Goal: Task Accomplishment & Management: Use online tool/utility

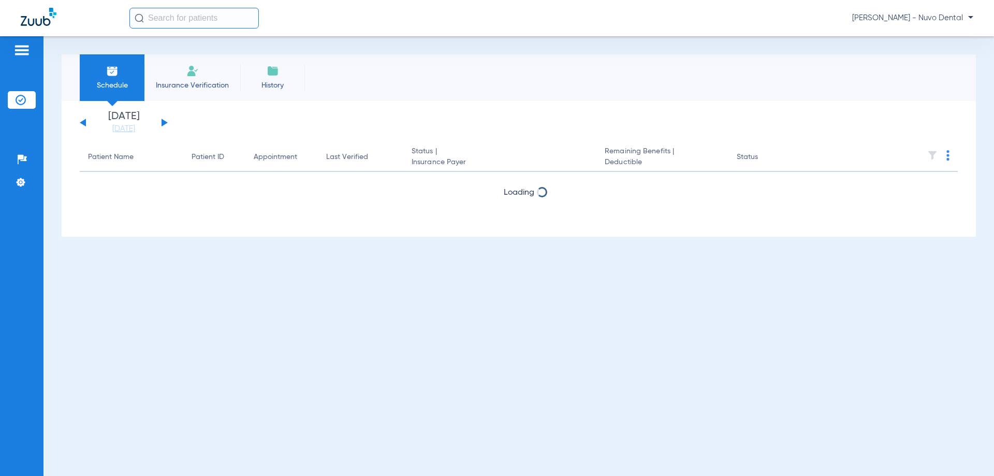
click at [200, 10] on input "text" at bounding box center [193, 18] width 129 height 21
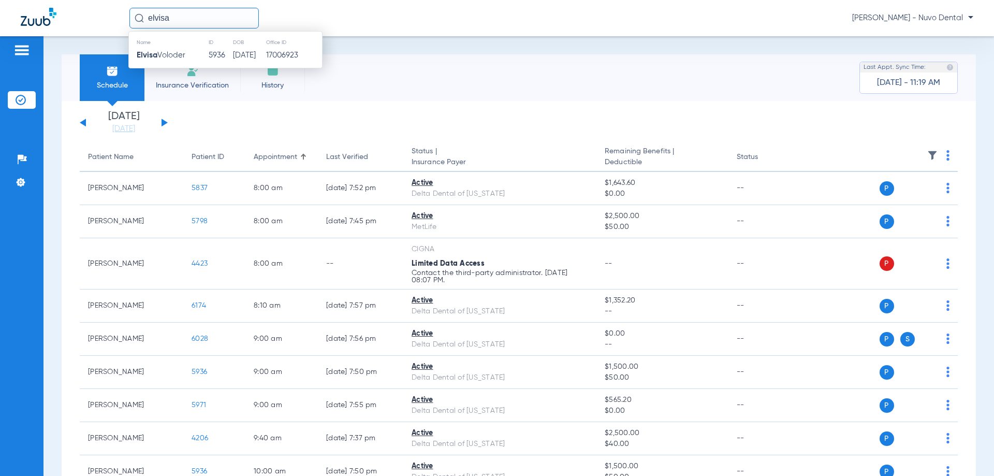
type input "elvisa"
click at [196, 54] on td "[PERSON_NAME]" at bounding box center [168, 55] width 79 height 15
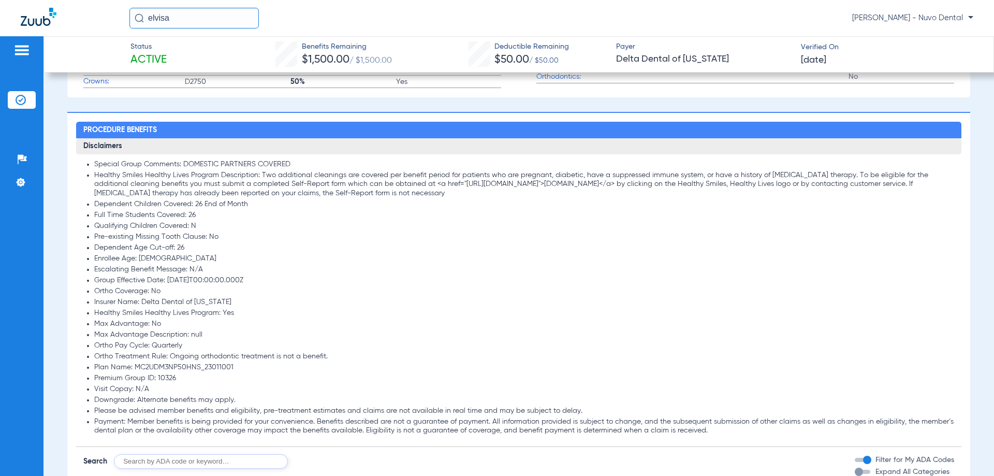
scroll to position [725, 0]
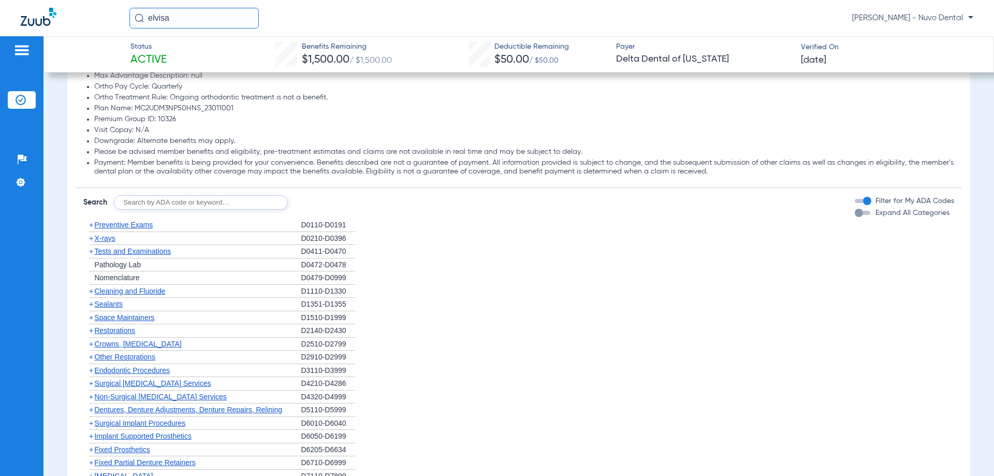
click at [167, 198] on input "text" at bounding box center [201, 202] width 174 height 15
type input "D2750, D2323"
click at [327, 204] on button "Search" at bounding box center [326, 202] width 41 height 15
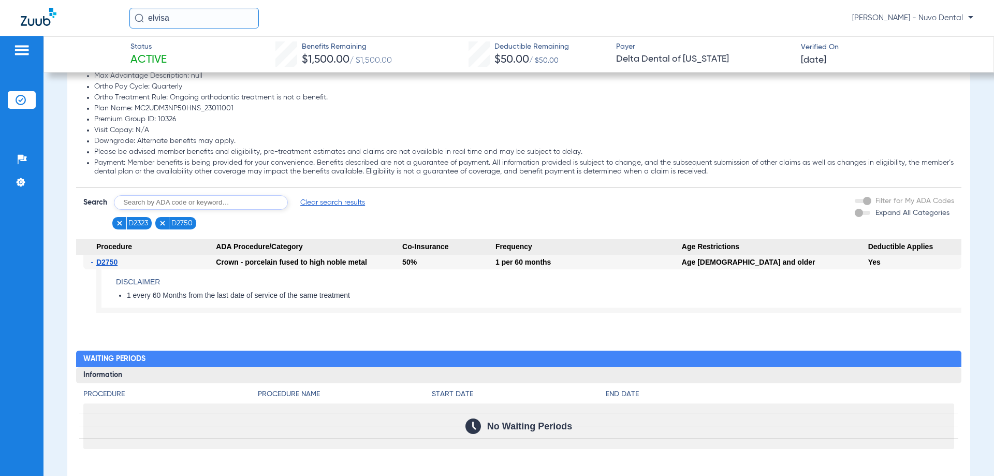
click at [121, 223] on img at bounding box center [119, 223] width 7 height 7
click at [173, 200] on input "text" at bounding box center [201, 202] width 174 height 15
type input "D2332"
click at [327, 202] on button "Search" at bounding box center [326, 202] width 41 height 15
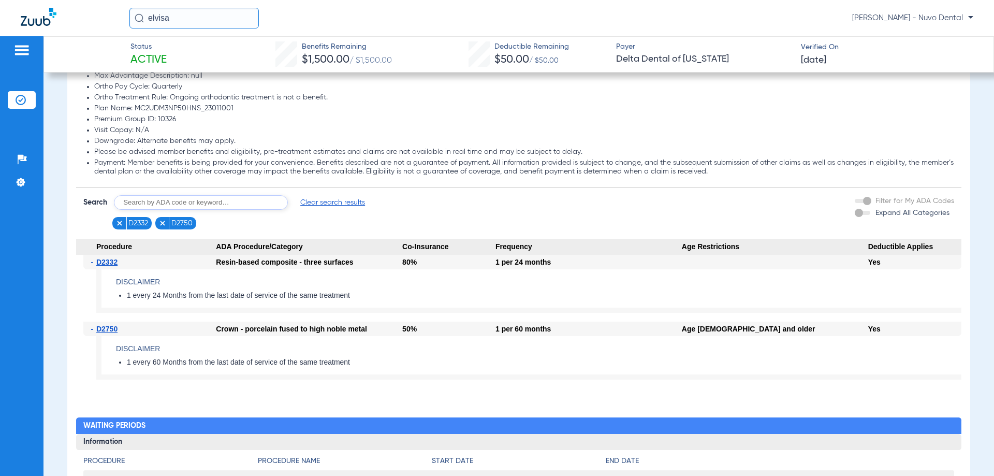
drag, startPoint x: 168, startPoint y: 19, endPoint x: 61, endPoint y: 14, distance: 107.8
click at [64, 16] on div "[PERSON_NAME] [PERSON_NAME] - Nuvo Dental" at bounding box center [497, 18] width 994 height 36
type input "[PERSON_NAME]"
click at [214, 8] on div "[PERSON_NAME] - Nuvo Dental" at bounding box center [497, 18] width 994 height 36
click at [197, 17] on input "[PERSON_NAME]" at bounding box center [193, 18] width 129 height 21
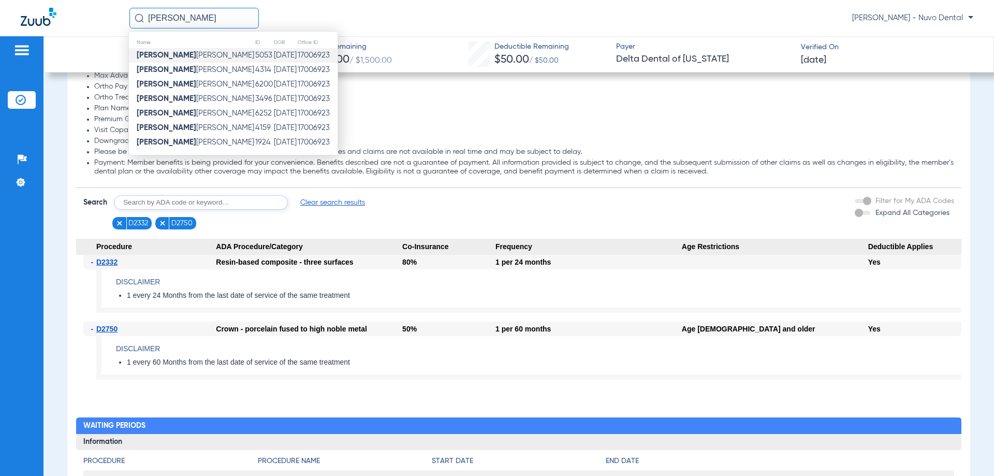
click at [195, 58] on td "[PERSON_NAME]" at bounding box center [192, 55] width 126 height 15
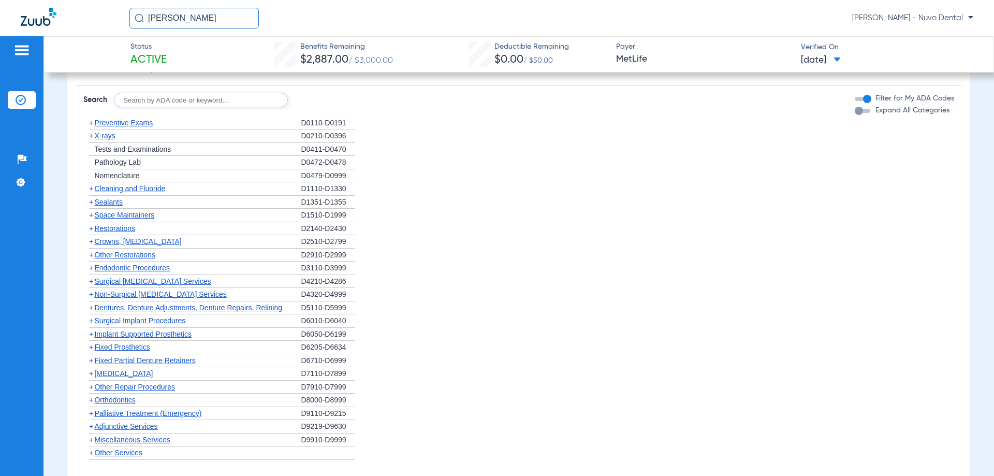
scroll to position [932, 0]
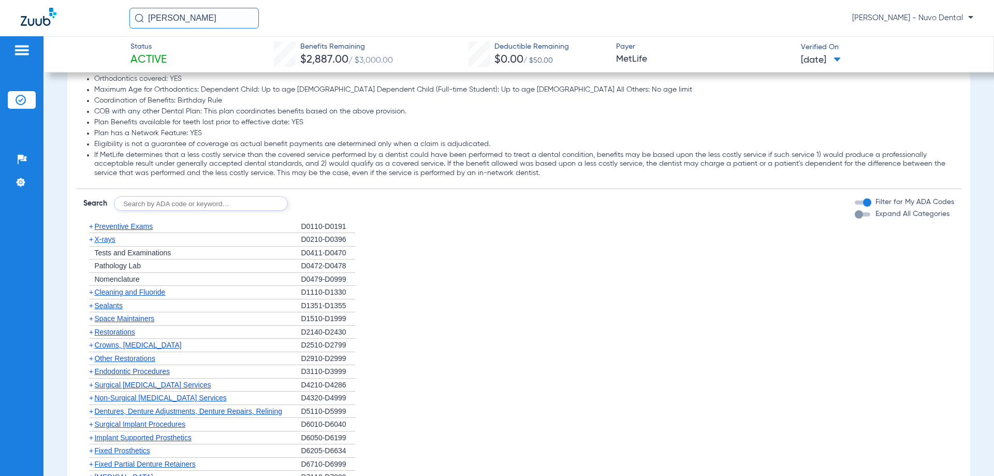
click at [148, 154] on li "If MetLife determines that a less costly service than the covered service perfo…" at bounding box center [524, 164] width 860 height 27
click at [145, 200] on input "text" at bounding box center [201, 203] width 174 height 15
type input "d9944"
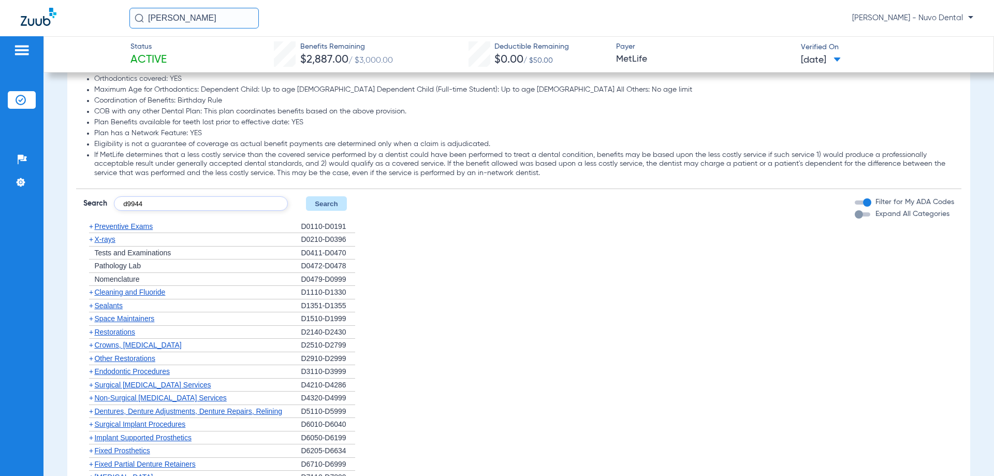
click at [325, 208] on button "Search" at bounding box center [326, 203] width 41 height 15
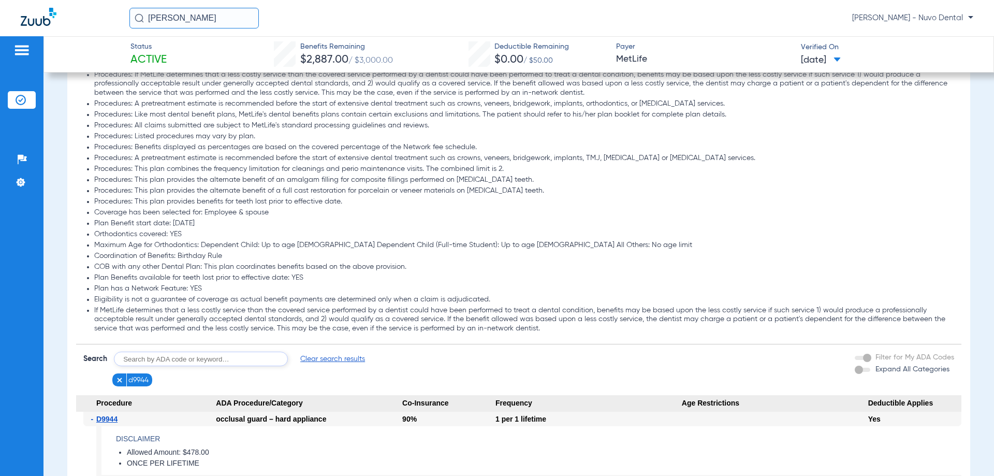
scroll to position [984, 0]
